Goal: Task Accomplishment & Management: Manage account settings

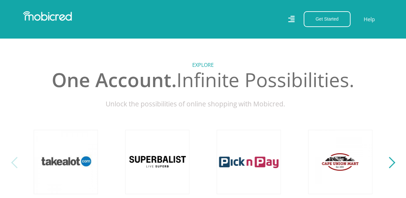
scroll to position [161, 0]
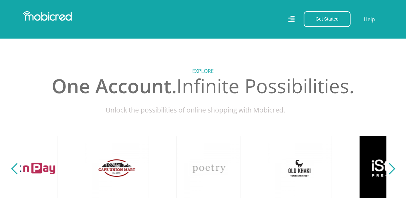
click at [295, 23] on icon at bounding box center [291, 18] width 6 height 9
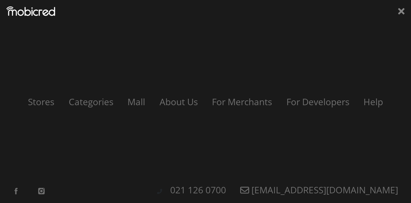
scroll to position [0, 458]
click at [396, 11] on div "Stores Categories Mall About Us For Merchants For Developers Help Sign Up Sign …" at bounding box center [205, 101] width 411 height 203
click at [399, 11] on icon at bounding box center [401, 11] width 6 height 10
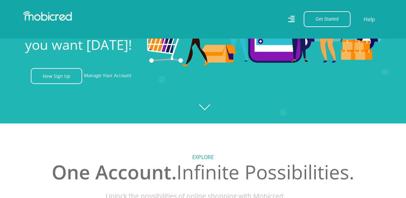
scroll to position [0, 0]
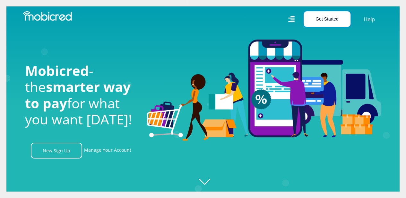
click at [343, 23] on button "Get Started" at bounding box center [327, 19] width 47 height 16
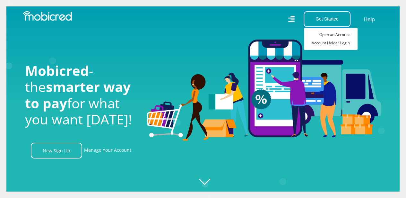
scroll to position [0, 1190]
click at [114, 154] on link "Manage Your Account" at bounding box center [107, 151] width 47 height 16
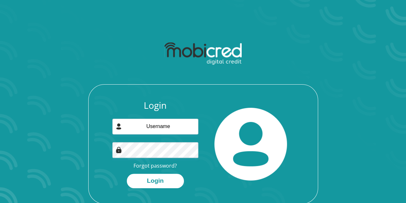
click at [165, 117] on div "Login Forgot password? Login" at bounding box center [156, 144] width 96 height 88
click at [162, 121] on input "email" at bounding box center [155, 127] width 86 height 16
type input "[EMAIL_ADDRESS][DOMAIN_NAME]"
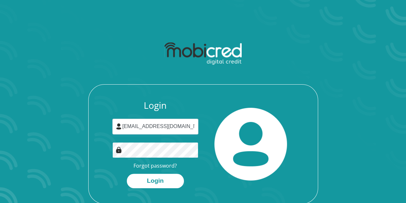
click at [127, 173] on button "Login" at bounding box center [155, 180] width 57 height 14
